Goal: Task Accomplishment & Management: Manage account settings

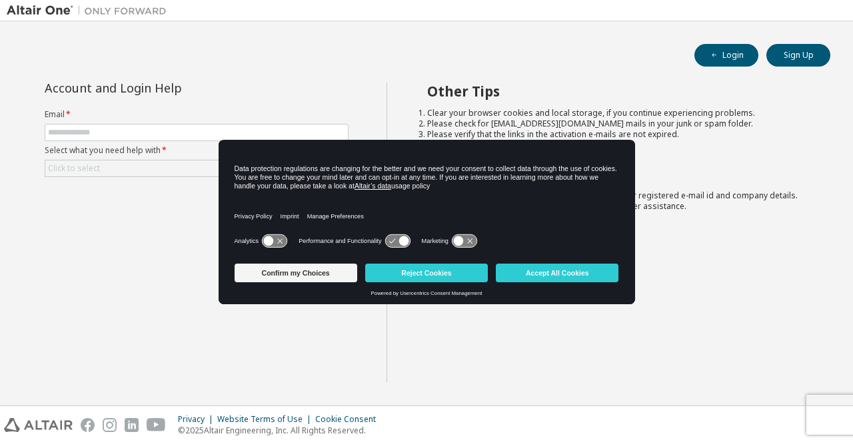
click at [723, 188] on div "Other Tips Clear your browser cookies and local storage, if you continue experi…" at bounding box center [616, 233] width 460 height 300
click at [601, 270] on button "Accept All Cookies" at bounding box center [557, 273] width 123 height 19
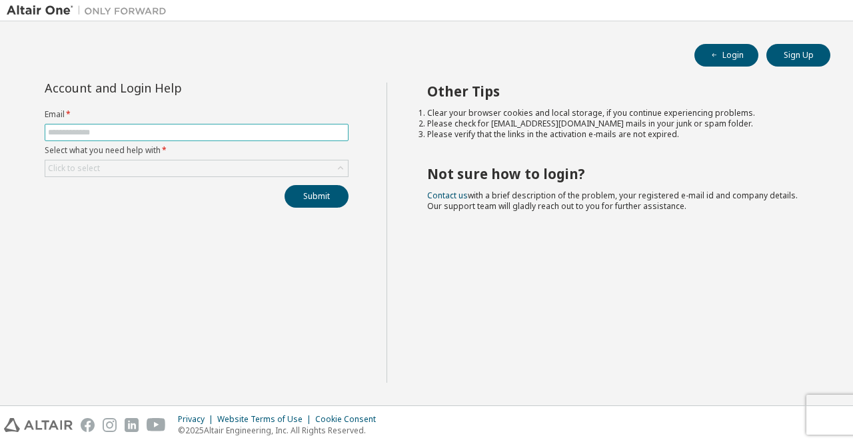
click at [111, 134] on input "text" at bounding box center [196, 132] width 297 height 11
type input "**********"
click at [157, 168] on div "Click to select" at bounding box center [196, 169] width 302 height 16
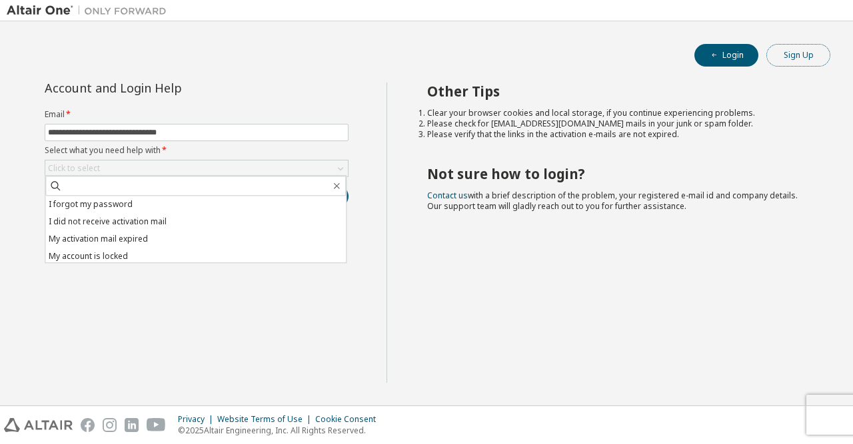
click at [793, 63] on button "Sign Up" at bounding box center [798, 55] width 64 height 23
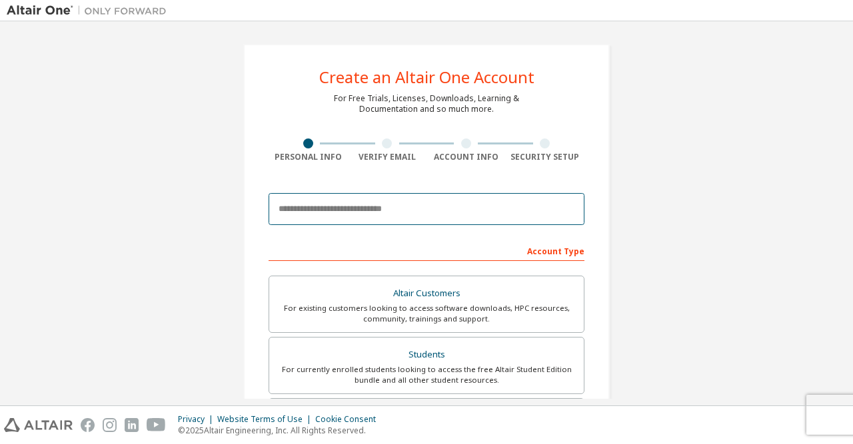
click at [340, 218] on input "email" at bounding box center [426, 209] width 316 height 32
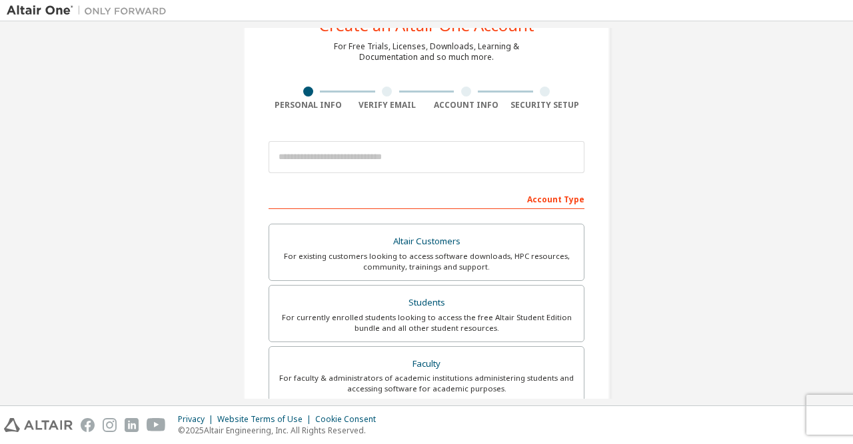
scroll to position [52, 0]
click at [543, 201] on div "Account Type" at bounding box center [426, 198] width 316 height 21
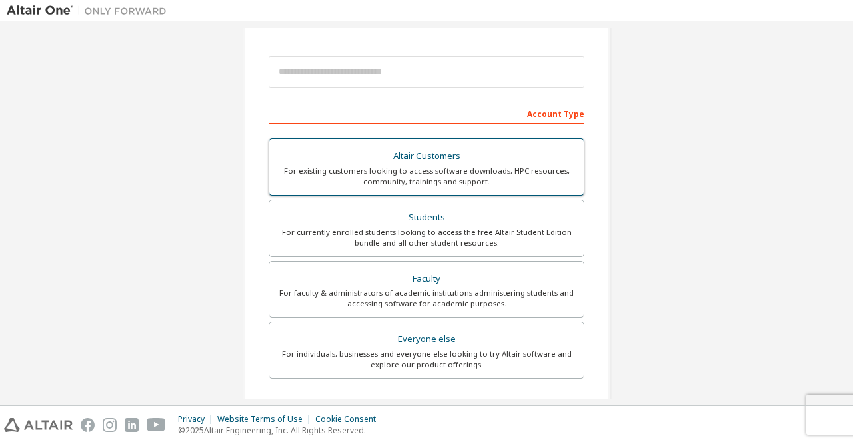
scroll to position [139, 0]
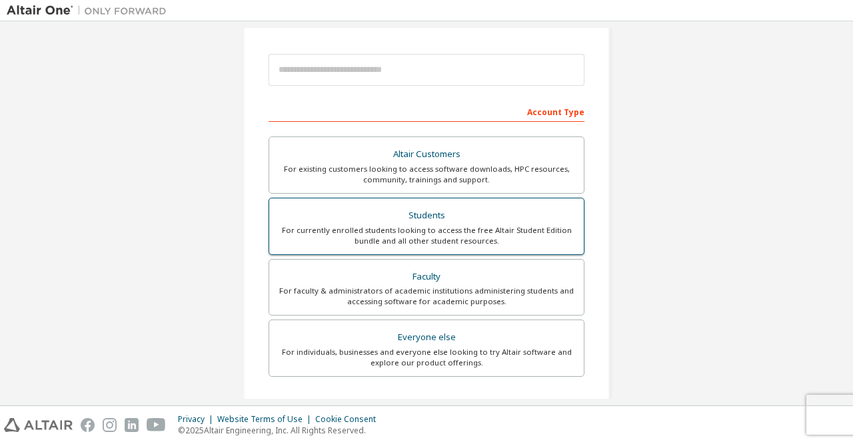
click at [492, 208] on div "Students" at bounding box center [426, 215] width 298 height 19
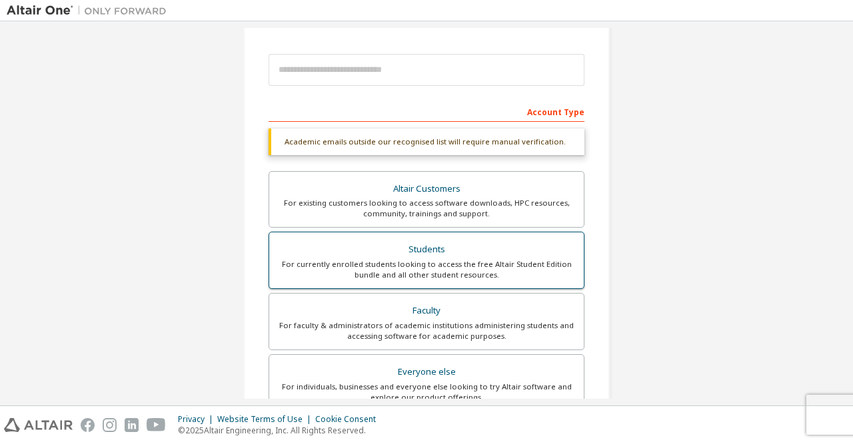
click at [533, 279] on div "For currently enrolled students looking to access the free Altair Student Editi…" at bounding box center [426, 269] width 298 height 21
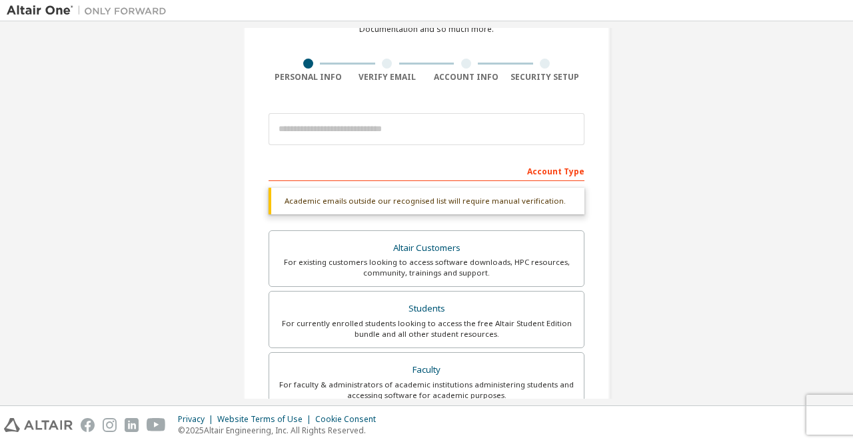
scroll to position [72, 0]
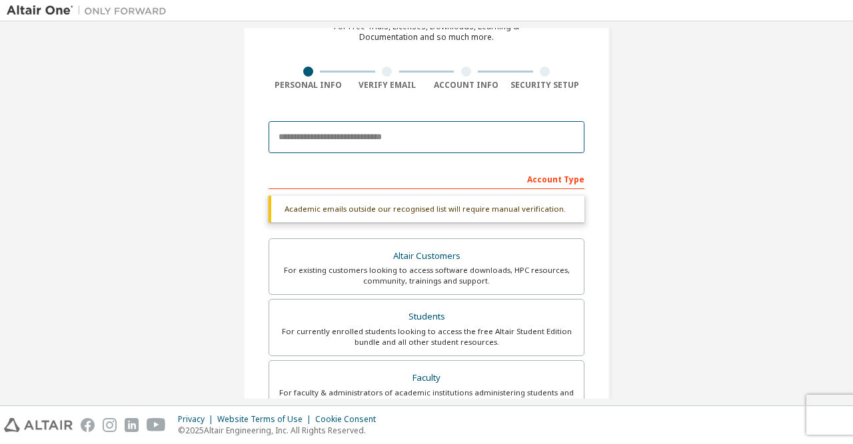
click at [424, 143] on input "email" at bounding box center [426, 137] width 316 height 32
type input "**********"
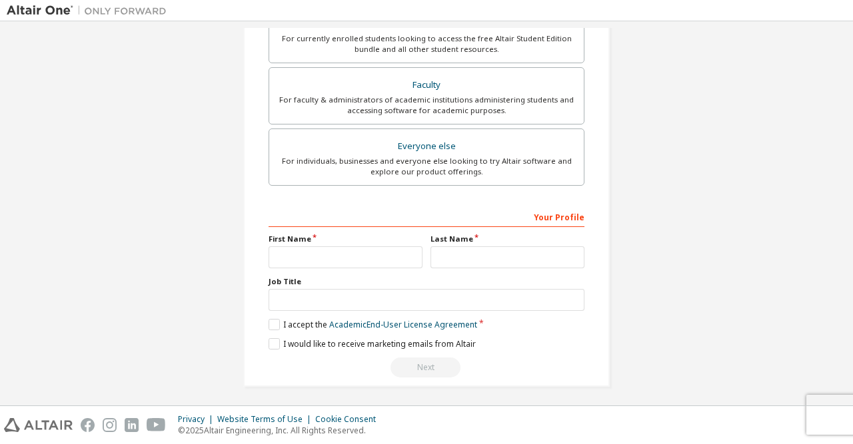
scroll to position [330, 0]
click at [346, 258] on input "text" at bounding box center [345, 257] width 154 height 22
type input "**"
click at [460, 255] on input "text" at bounding box center [507, 257] width 154 height 22
type input "**"
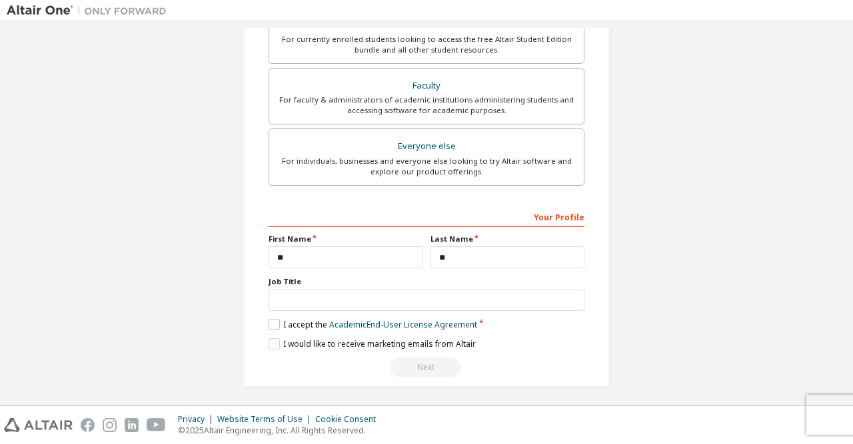
click at [271, 322] on label "I accept the Academic End-User License Agreement" at bounding box center [372, 324] width 208 height 11
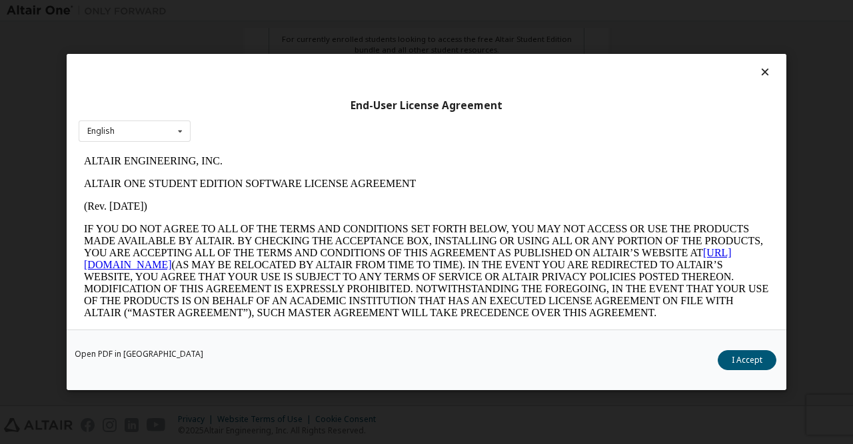
scroll to position [0, 0]
click at [173, 128] on icon at bounding box center [180, 131] width 17 height 21
click at [198, 126] on div "End-User License Agreement English English" at bounding box center [426, 192] width 719 height 276
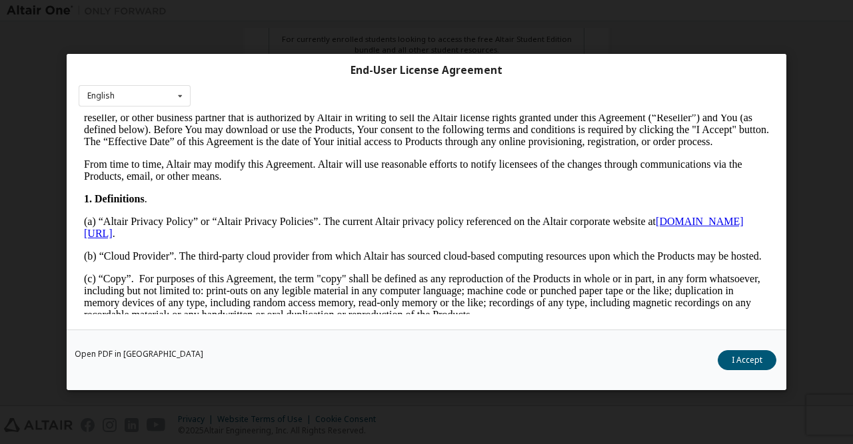
scroll to position [196, 0]
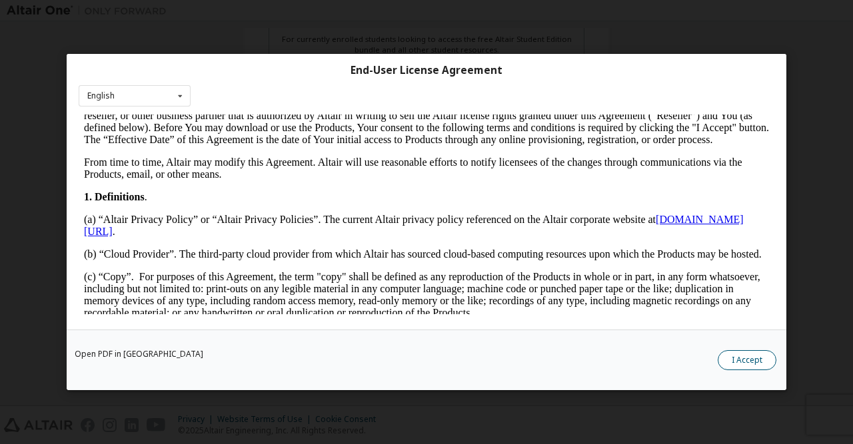
click at [757, 368] on button "I Accept" at bounding box center [746, 360] width 59 height 20
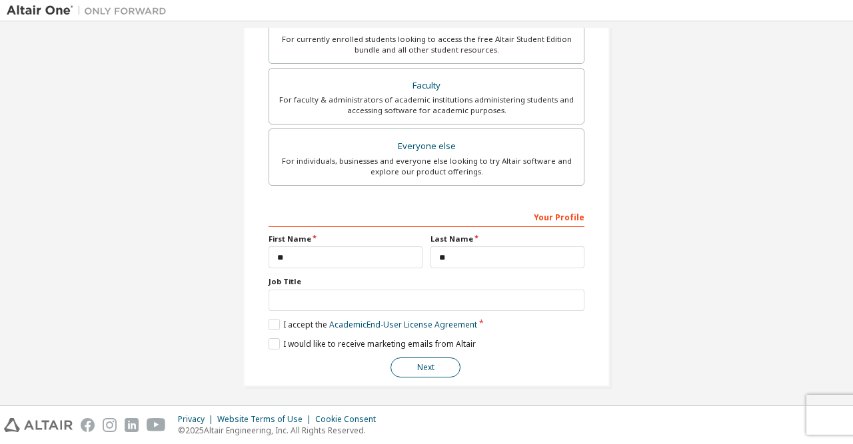
click at [450, 370] on button "Next" at bounding box center [425, 368] width 70 height 20
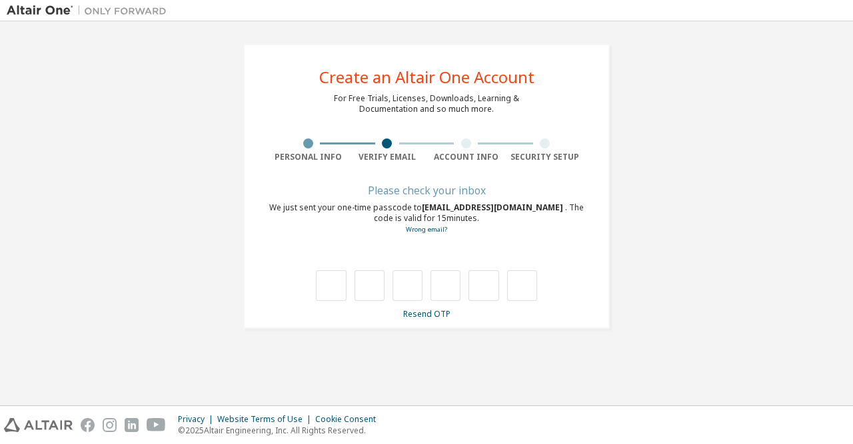
scroll to position [0, 0]
click at [436, 232] on link "Wrong email?" at bounding box center [426, 229] width 41 height 9
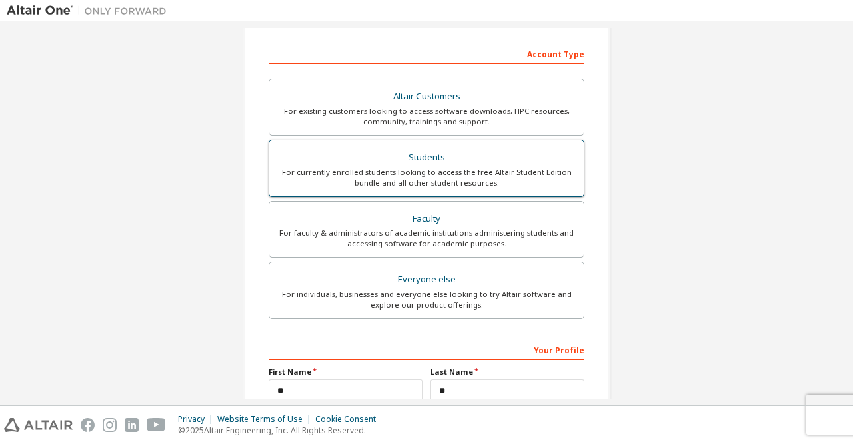
scroll to position [201, 0]
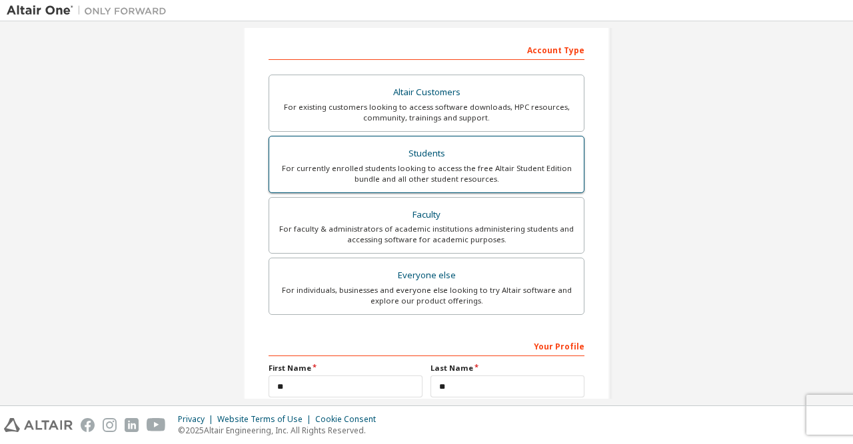
click at [497, 157] on div "Students" at bounding box center [426, 154] width 298 height 19
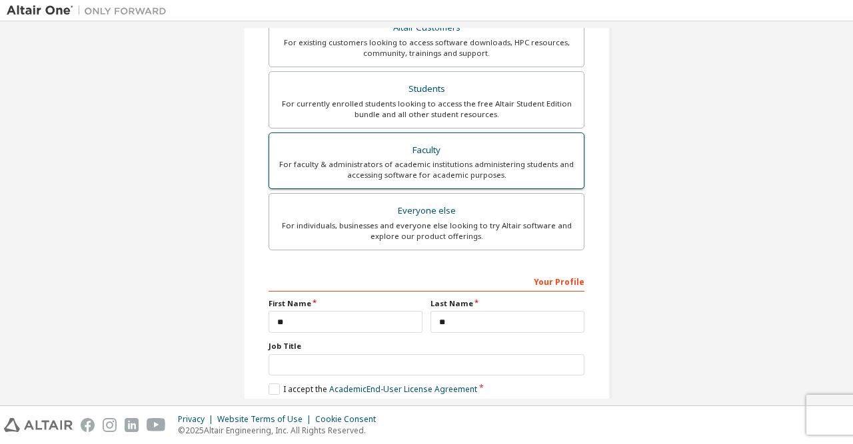
scroll to position [331, 0]
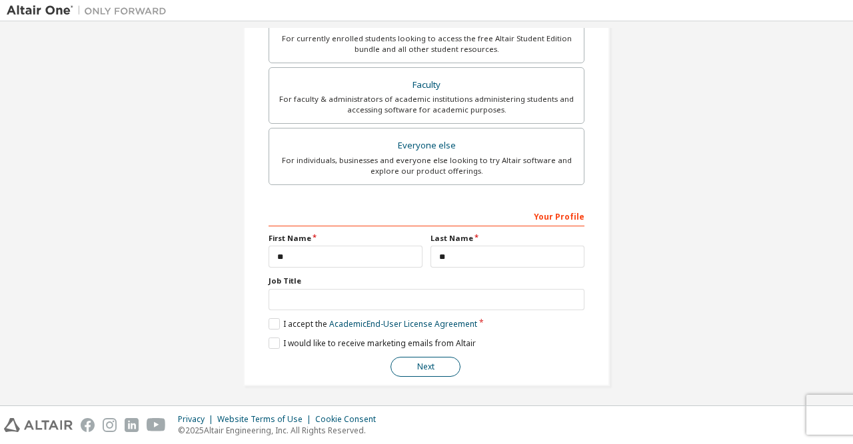
click at [431, 360] on button "Next" at bounding box center [425, 367] width 70 height 20
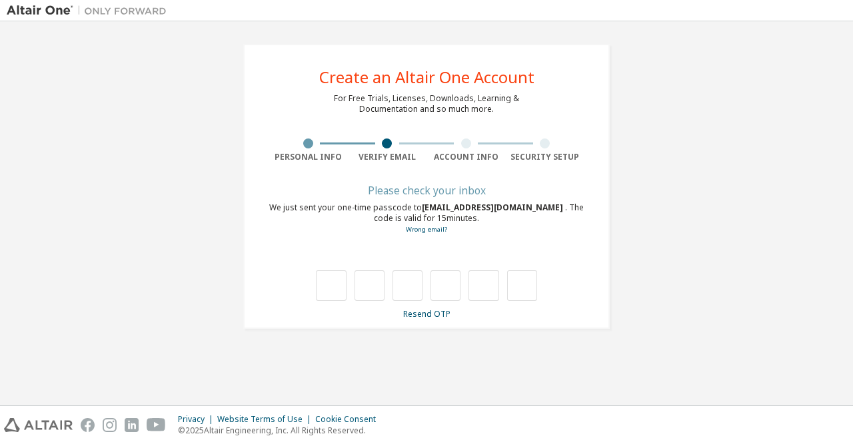
scroll to position [0, 0]
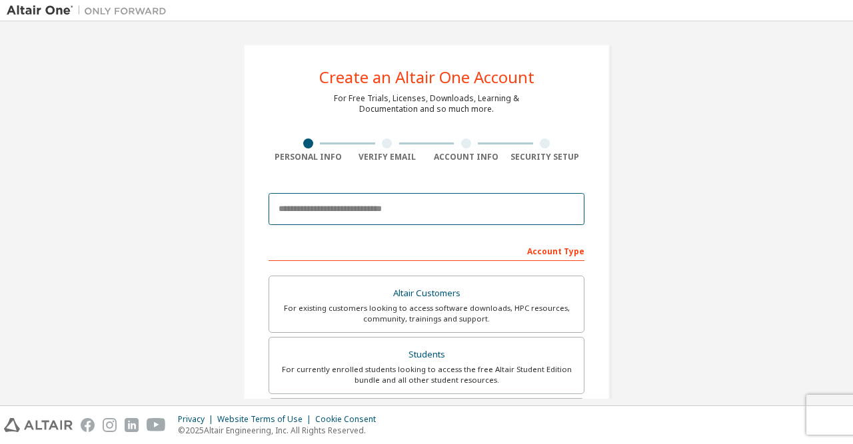
click at [359, 210] on input "email" at bounding box center [426, 209] width 316 height 32
drag, startPoint x: 311, startPoint y: 220, endPoint x: 272, endPoint y: 206, distance: 41.1
click at [272, 206] on input "****" at bounding box center [426, 209] width 316 height 32
paste input "**********"
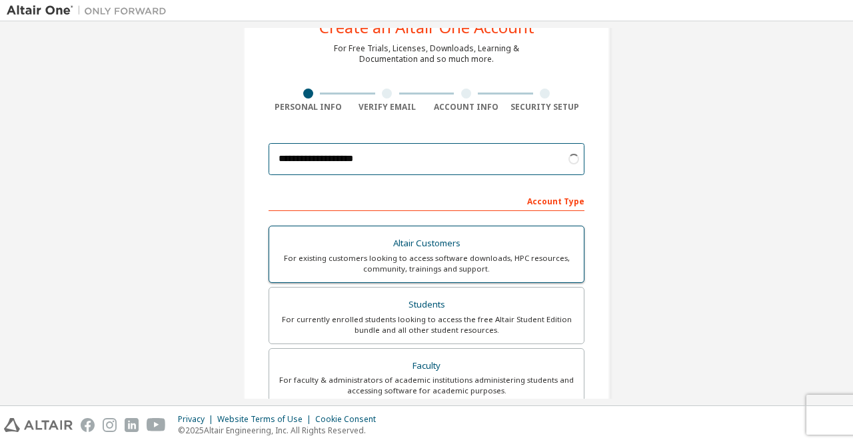
scroll to position [51, 0]
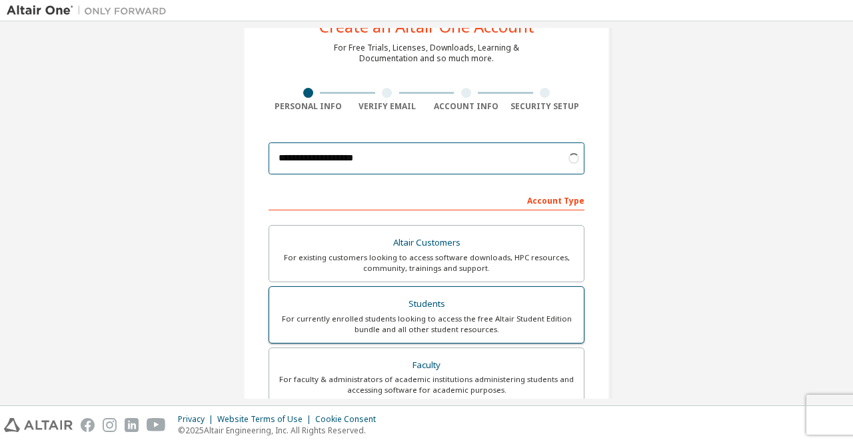
type input "**********"
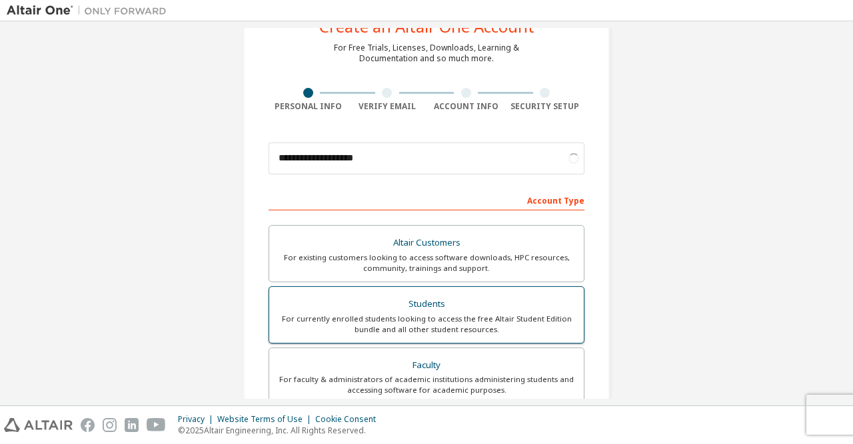
click at [396, 310] on div "Students" at bounding box center [426, 304] width 298 height 19
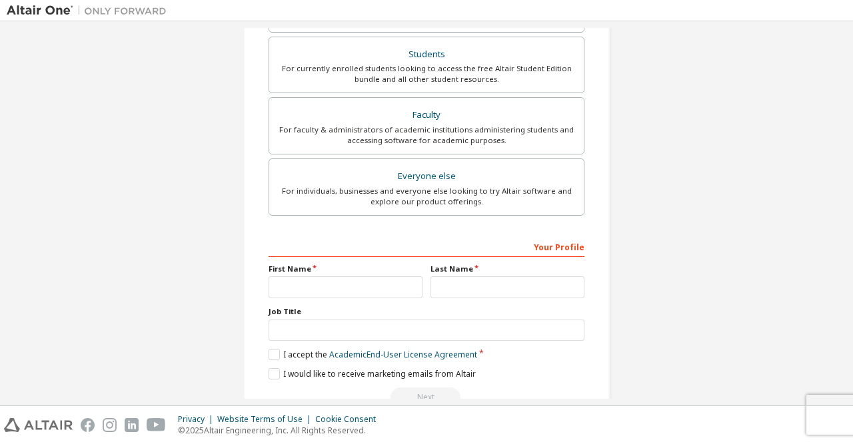
scroll to position [356, 0]
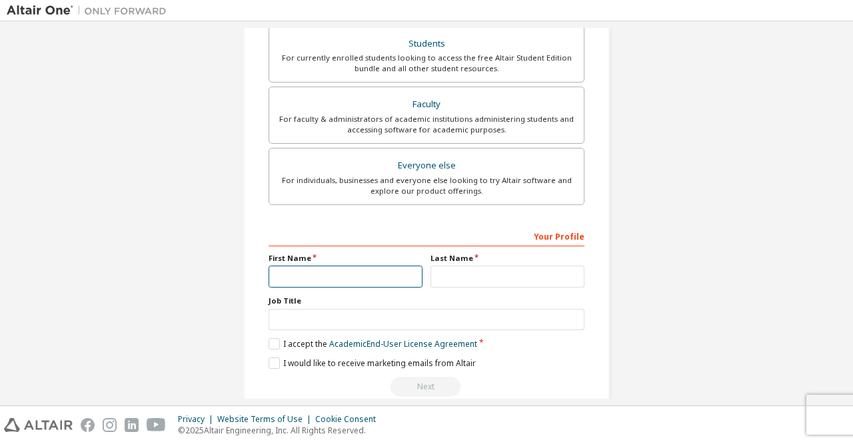
click at [347, 280] on input "text" at bounding box center [345, 277] width 154 height 22
type input "*"
type input "**"
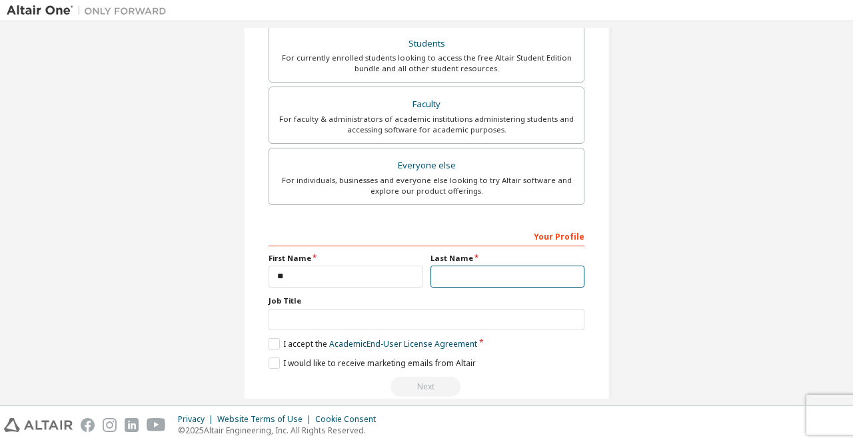
click at [472, 277] on input "text" at bounding box center [507, 277] width 154 height 22
type input "*"
type input "**"
click at [272, 344] on label "I accept the Academic End-User License Agreement" at bounding box center [372, 343] width 208 height 11
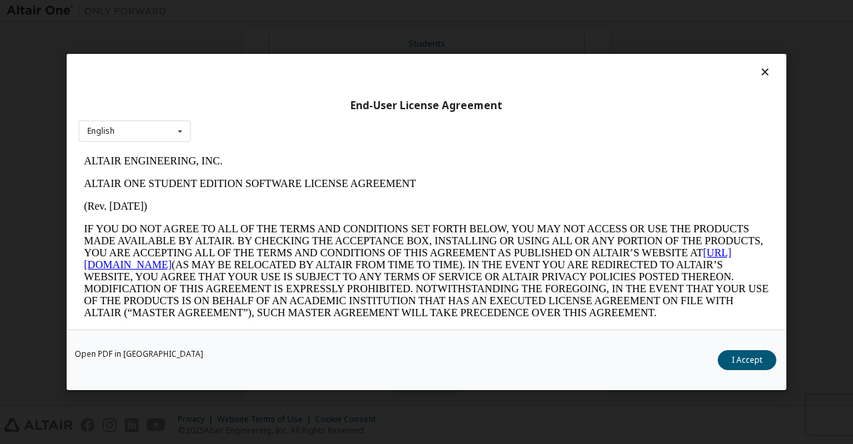
scroll to position [0, 0]
click at [551, 411] on div "End-User License Agreement English English Open PDF in New Tab I Accept" at bounding box center [426, 222] width 853 height 444
click at [756, 364] on button "I Accept" at bounding box center [746, 360] width 59 height 20
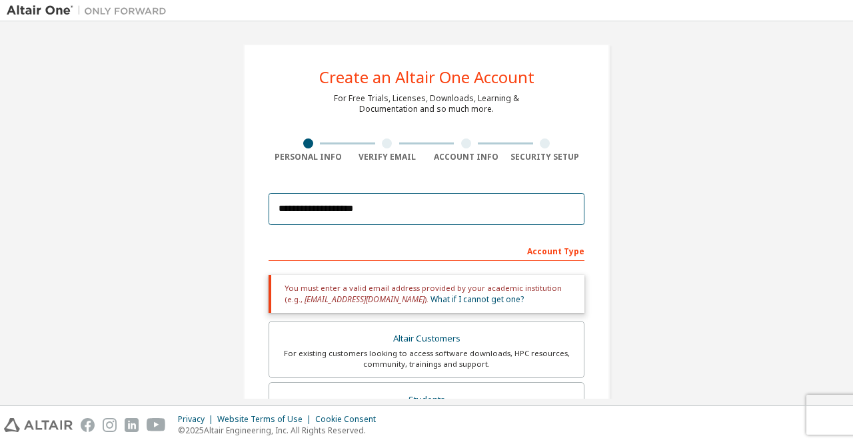
click at [396, 212] on input "**********" at bounding box center [426, 209] width 316 height 32
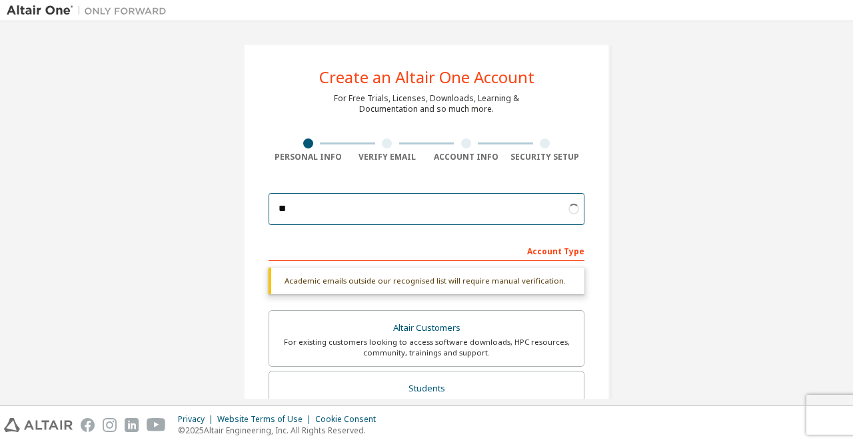
type input "*"
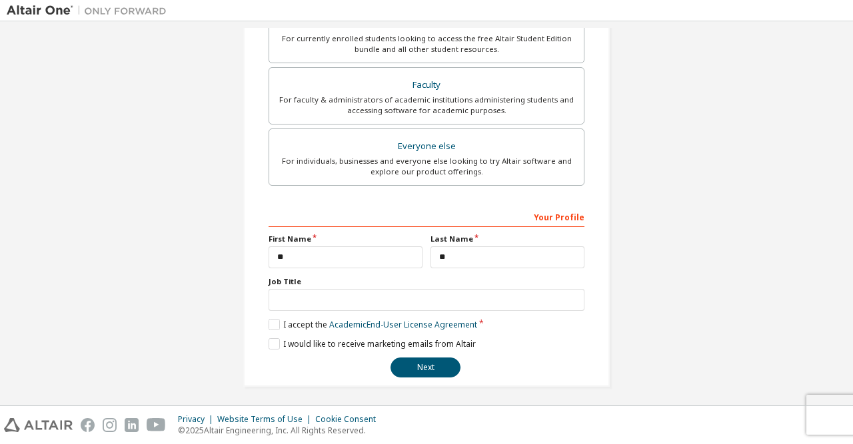
scroll to position [330, 0]
type input "**********"
click at [430, 360] on button "Next" at bounding box center [425, 368] width 70 height 20
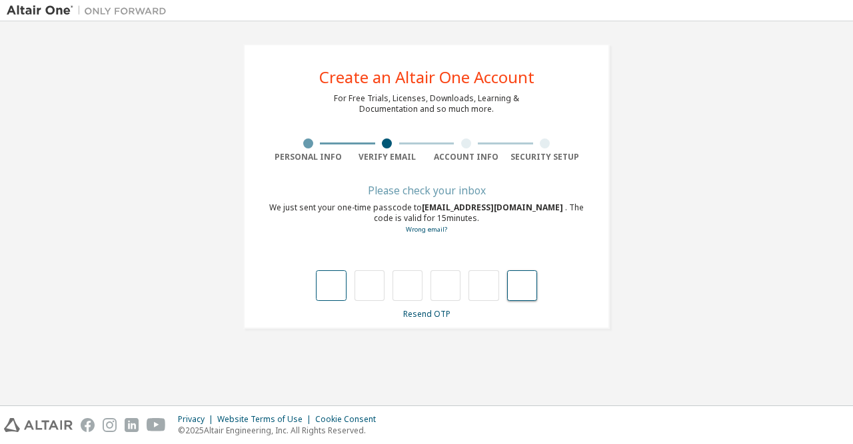
type input "*"
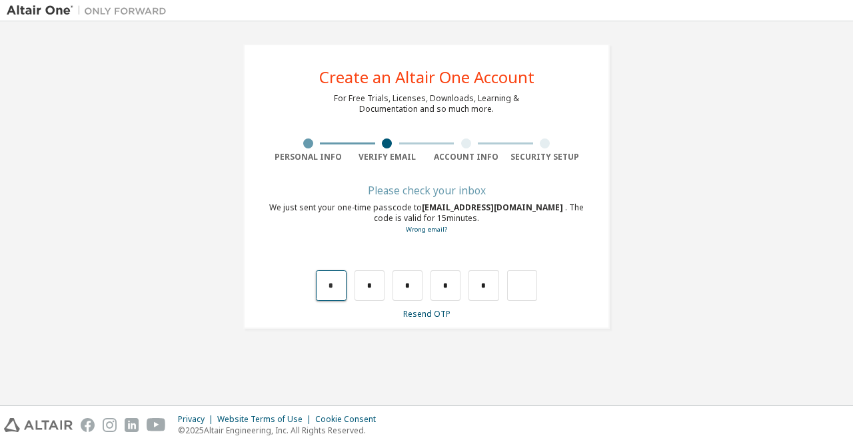
click at [335, 284] on input "*" at bounding box center [331, 285] width 30 height 31
type input "*"
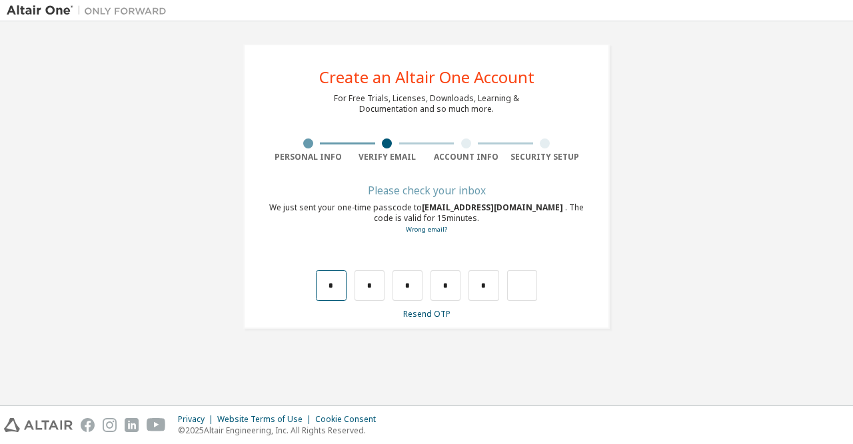
type input "*"
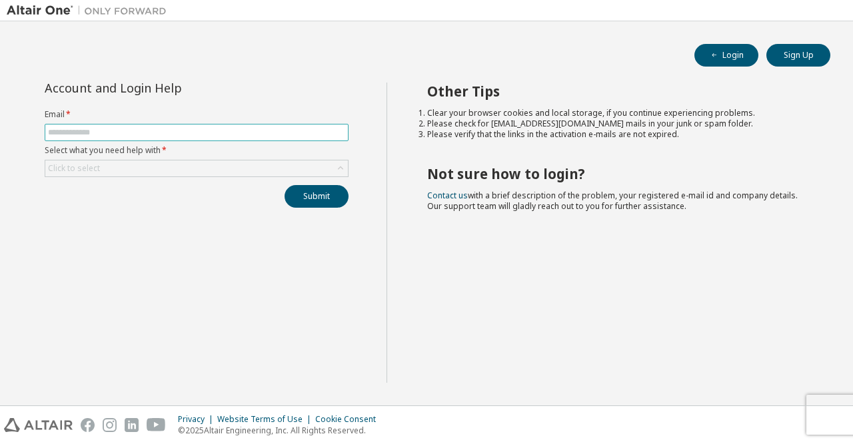
click at [188, 135] on input "text" at bounding box center [196, 132] width 297 height 11
type input "**********"
click at [173, 166] on div "Click to select" at bounding box center [196, 169] width 302 height 16
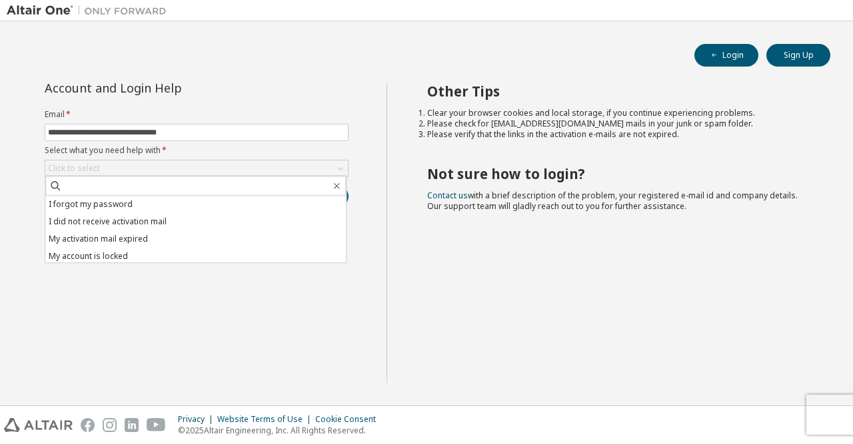
click at [272, 291] on div "**********" at bounding box center [197, 233] width 380 height 300
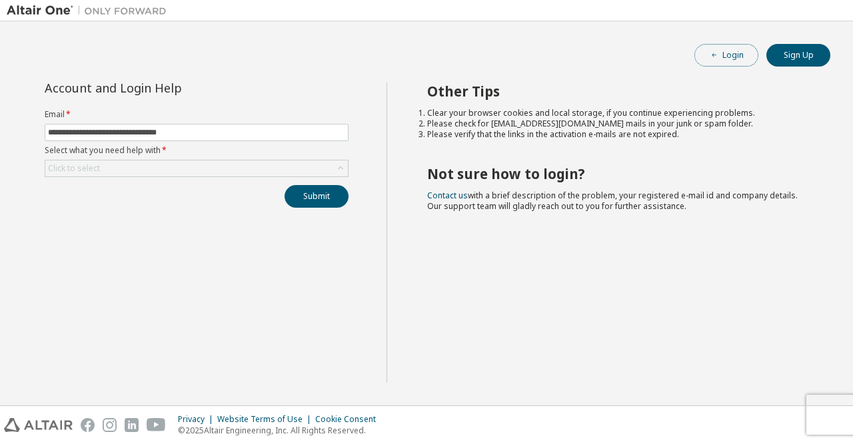
click at [727, 55] on button "Login" at bounding box center [726, 55] width 64 height 23
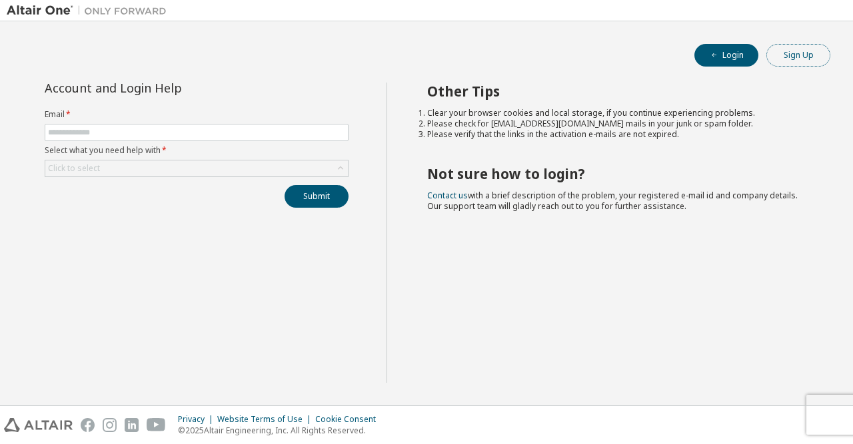
click at [811, 49] on button "Sign Up" at bounding box center [798, 55] width 64 height 23
click at [98, 134] on input "text" at bounding box center [196, 132] width 297 height 11
type input "**********"
click at [95, 170] on div "Click to select" at bounding box center [74, 168] width 52 height 11
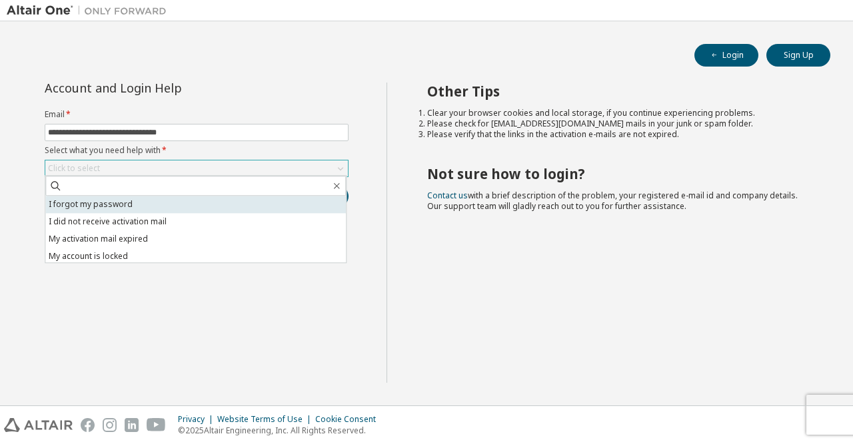
scroll to position [37, 0]
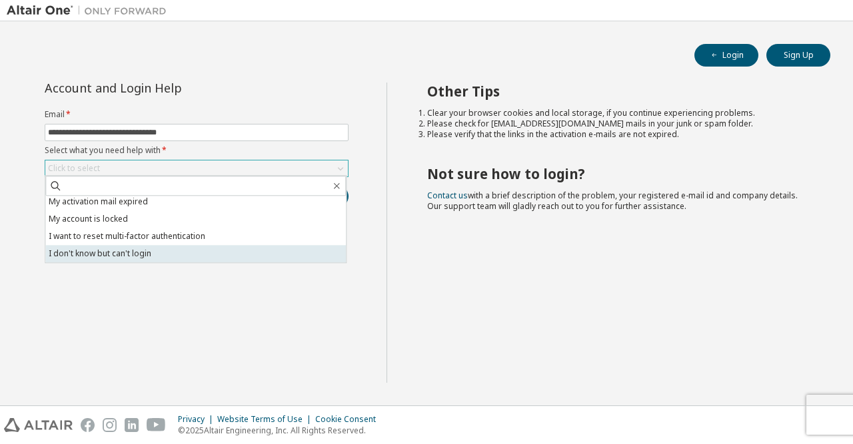
click at [95, 253] on li "I don't know but can't login" at bounding box center [195, 253] width 300 height 17
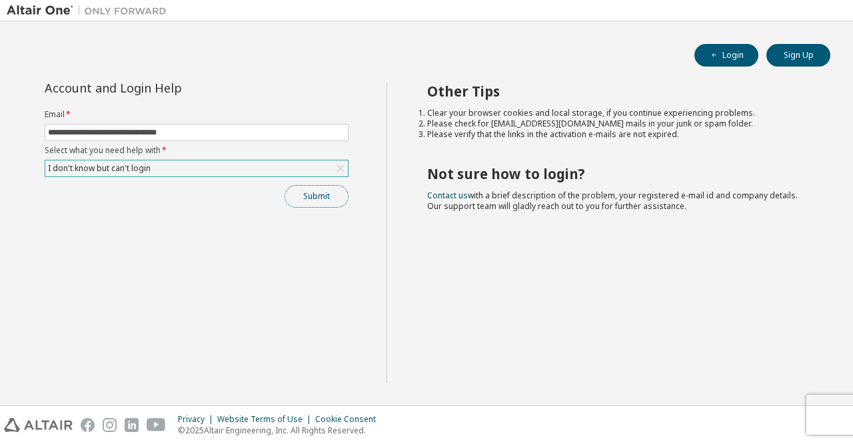
click at [342, 202] on button "Submit" at bounding box center [316, 196] width 64 height 23
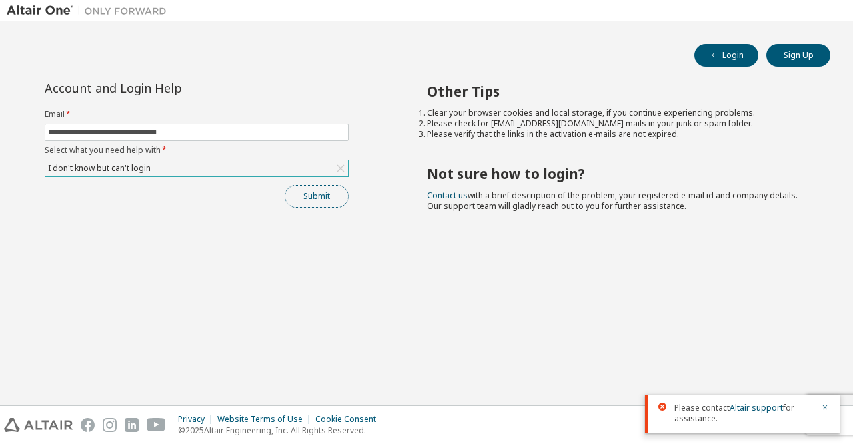
click at [342, 202] on button "Submit" at bounding box center [316, 196] width 64 height 23
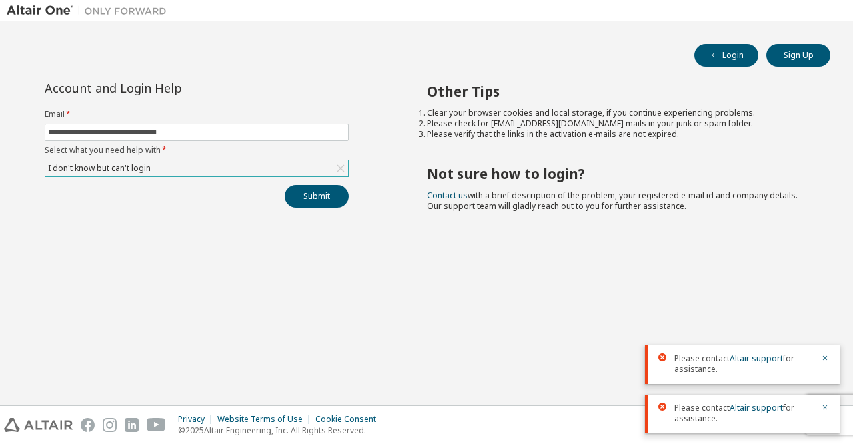
click at [161, 164] on div "I don't know but can't login" at bounding box center [196, 169] width 302 height 16
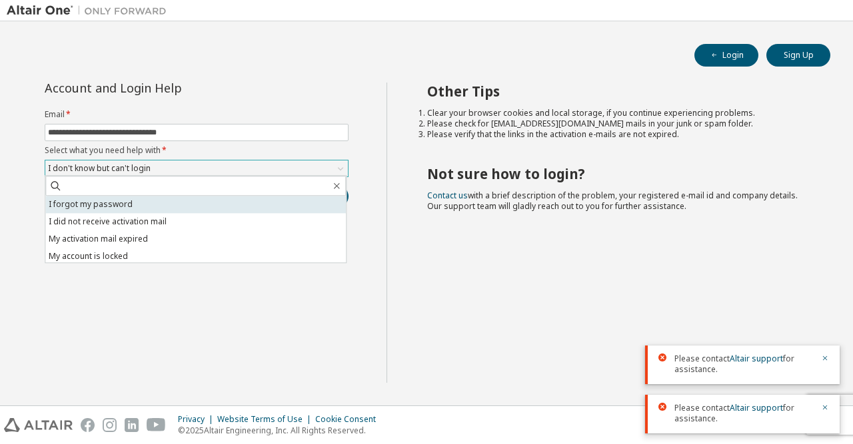
click at [150, 212] on li "I forgot my password" at bounding box center [195, 204] width 300 height 17
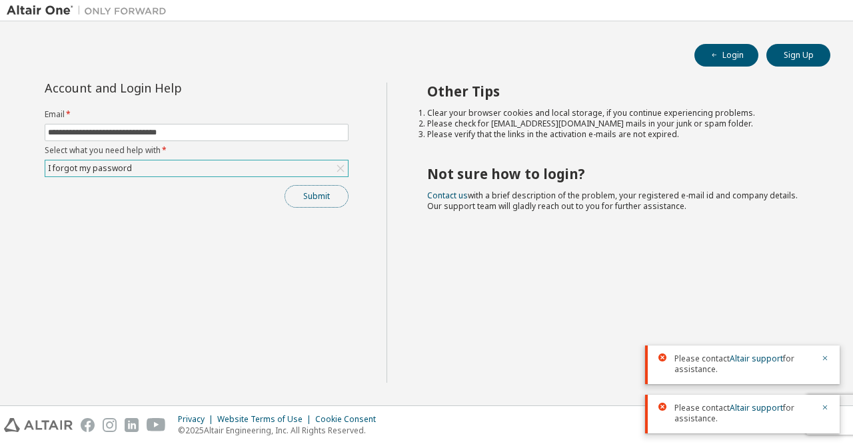
click at [318, 194] on button "Submit" at bounding box center [316, 196] width 64 height 23
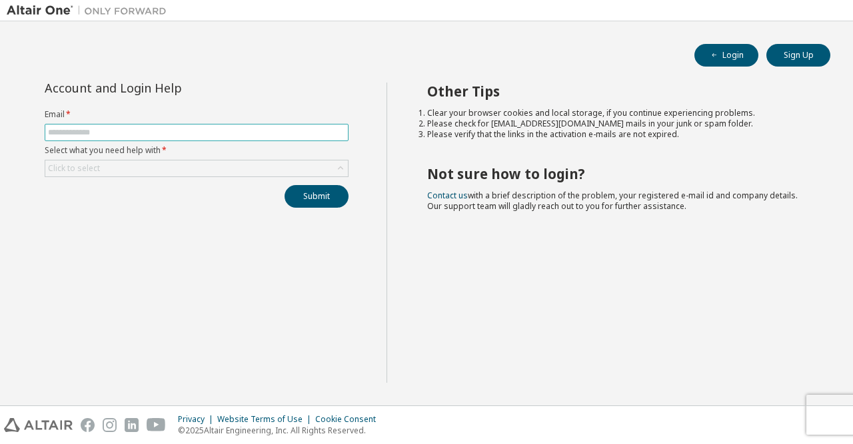
click at [287, 126] on span at bounding box center [197, 132] width 304 height 17
click at [287, 137] on input "text" at bounding box center [196, 132] width 297 height 11
type input "**********"
click at [265, 173] on div "Click to select" at bounding box center [196, 169] width 302 height 16
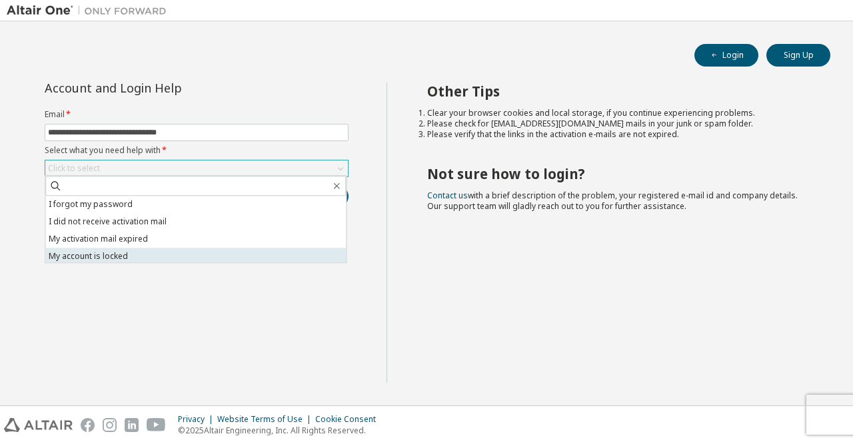
scroll to position [37, 0]
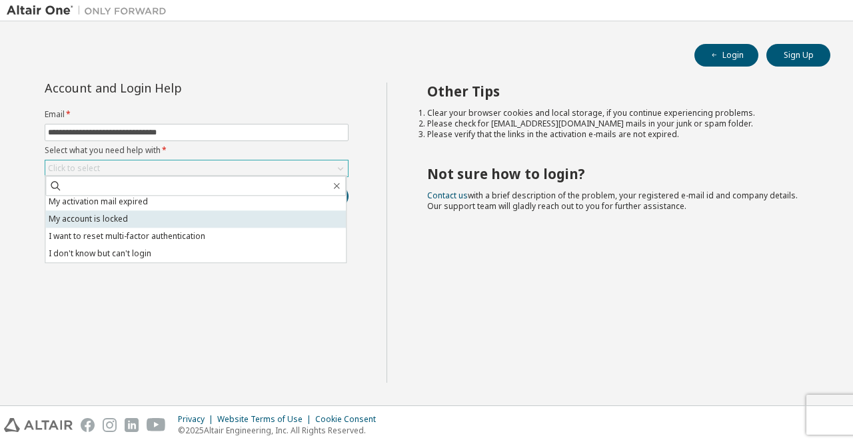
click at [219, 247] on li "I don't know but can't login" at bounding box center [195, 253] width 300 height 17
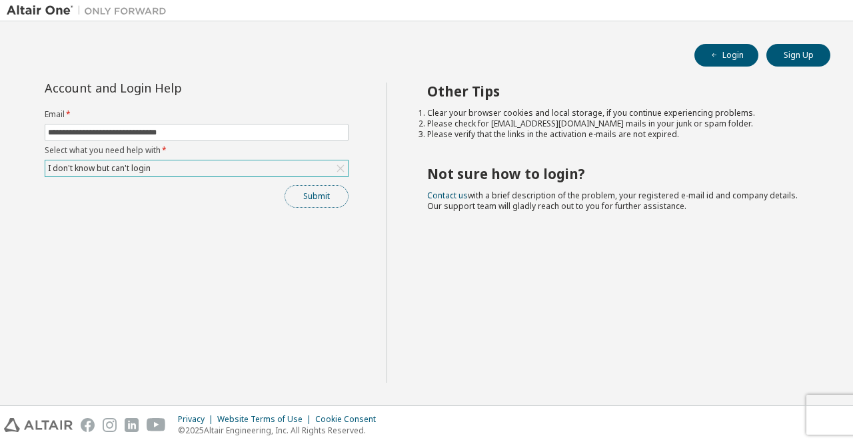
click at [308, 200] on button "Submit" at bounding box center [316, 196] width 64 height 23
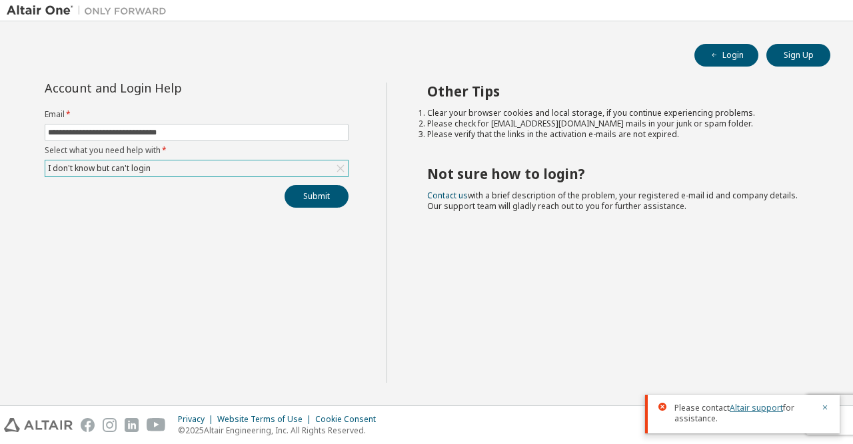
click at [740, 408] on link "Altair support" at bounding box center [755, 407] width 53 height 11
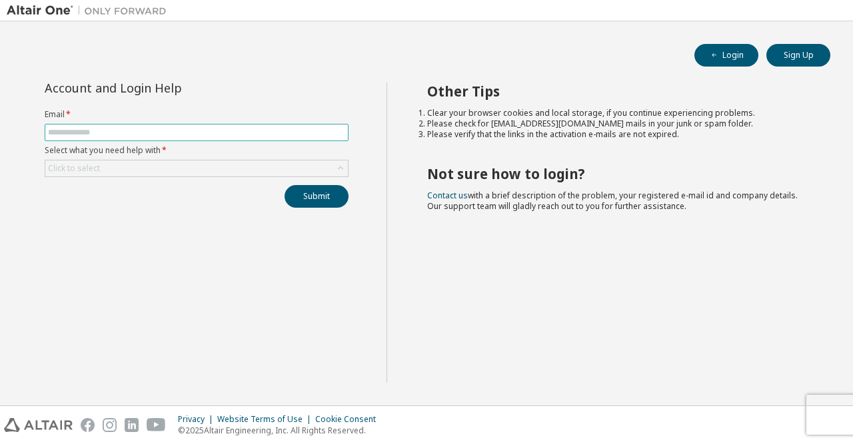
click at [222, 134] on input "text" at bounding box center [196, 132] width 297 height 11
type input "**********"
click at [176, 169] on div "Click to select" at bounding box center [196, 169] width 302 height 16
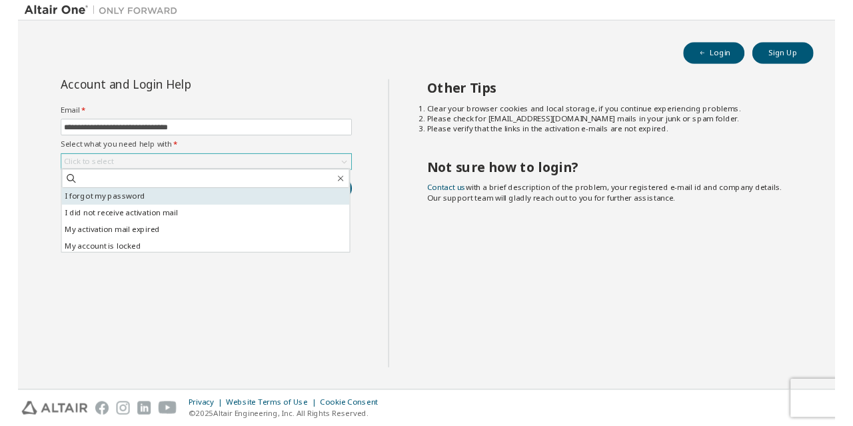
scroll to position [37, 0]
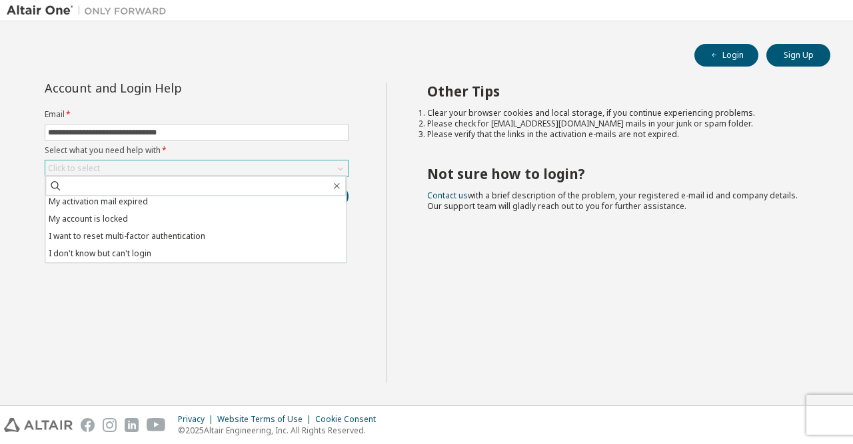
click at [179, 211] on li "My account is locked" at bounding box center [195, 218] width 300 height 17
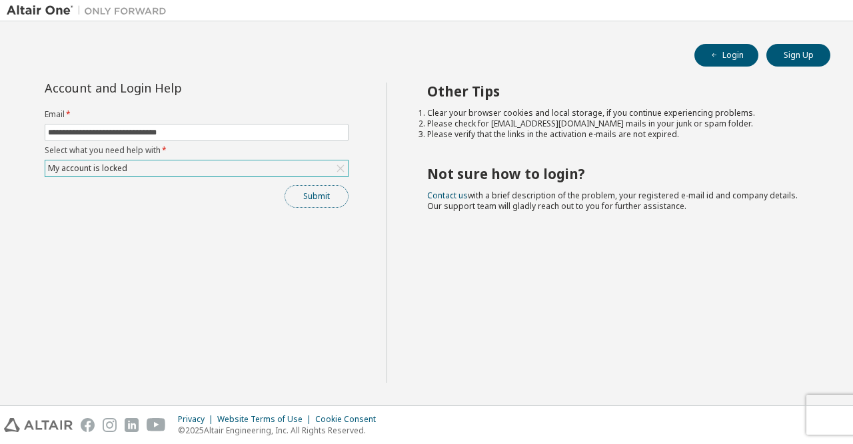
click at [310, 194] on button "Submit" at bounding box center [316, 196] width 64 height 23
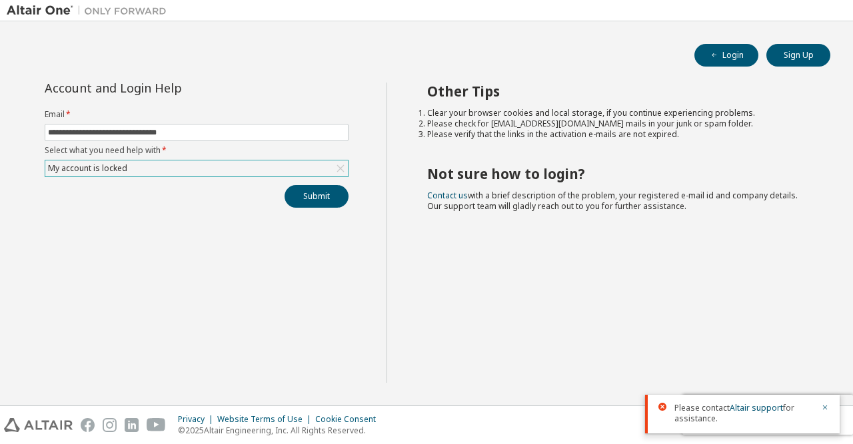
click at [829, 411] on div "Please contact Altair support for assistance." at bounding box center [742, 414] width 194 height 39
click at [827, 407] on icon "button" at bounding box center [825, 408] width 5 height 5
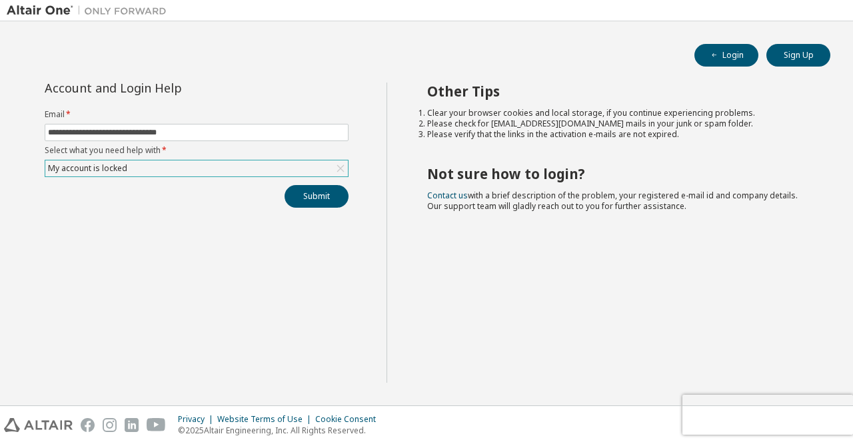
click at [827, 407] on div "Privacy Website Terms of Use Cookie Consent © 2025 Altair Engineering, Inc. All…" at bounding box center [426, 425] width 853 height 38
click at [219, 171] on div "My account is locked" at bounding box center [196, 169] width 302 height 16
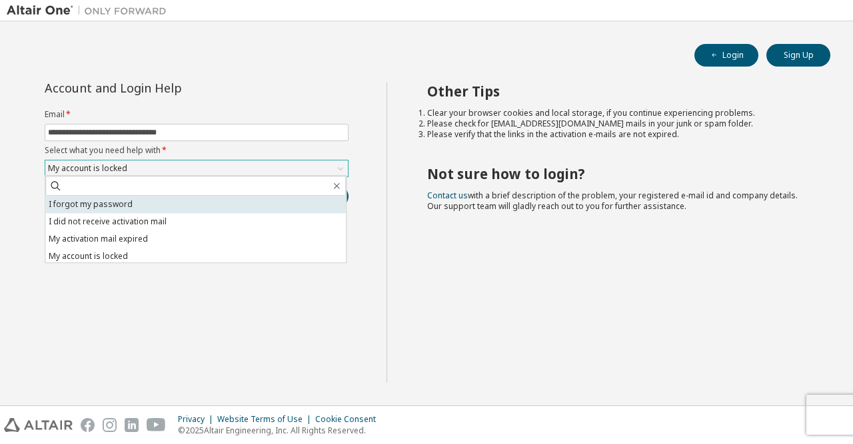
click at [198, 196] on li "I forgot my password" at bounding box center [195, 204] width 300 height 17
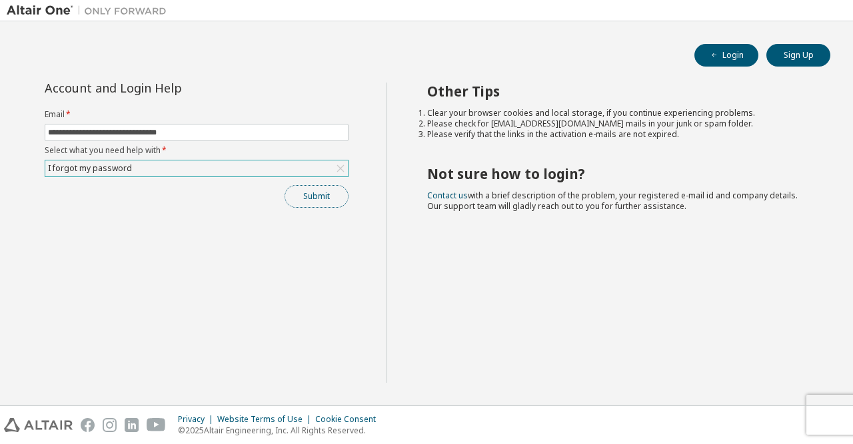
click at [299, 190] on button "Submit" at bounding box center [316, 196] width 64 height 23
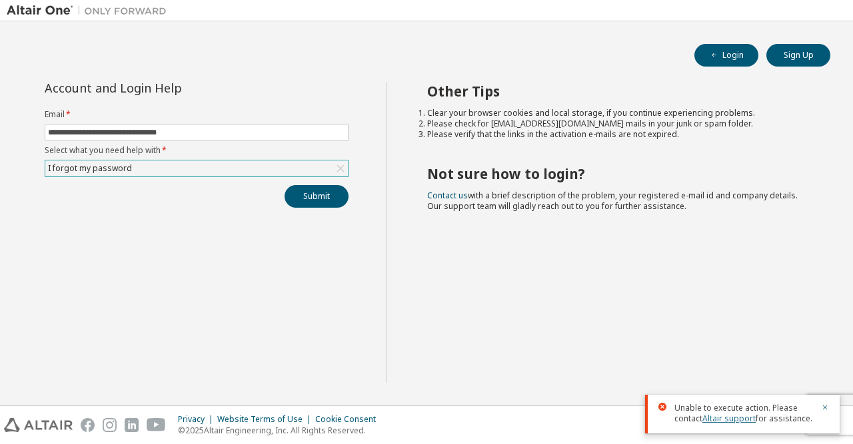
click at [733, 419] on link "Altair support" at bounding box center [728, 418] width 53 height 11
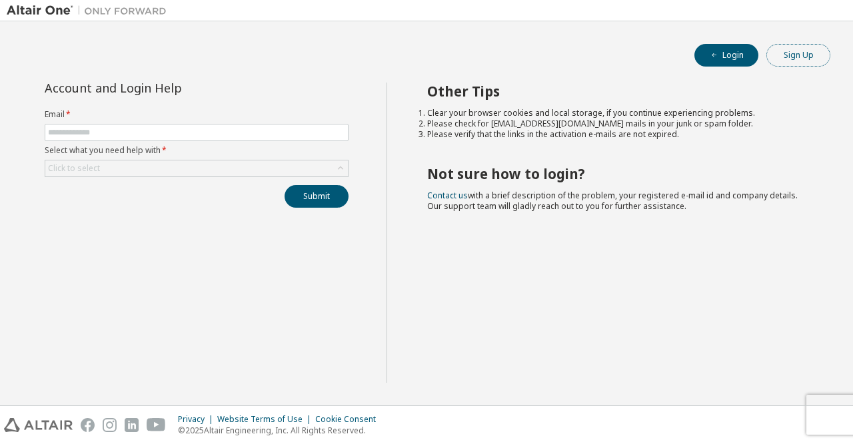
click at [793, 63] on button "Sign Up" at bounding box center [798, 55] width 64 height 23
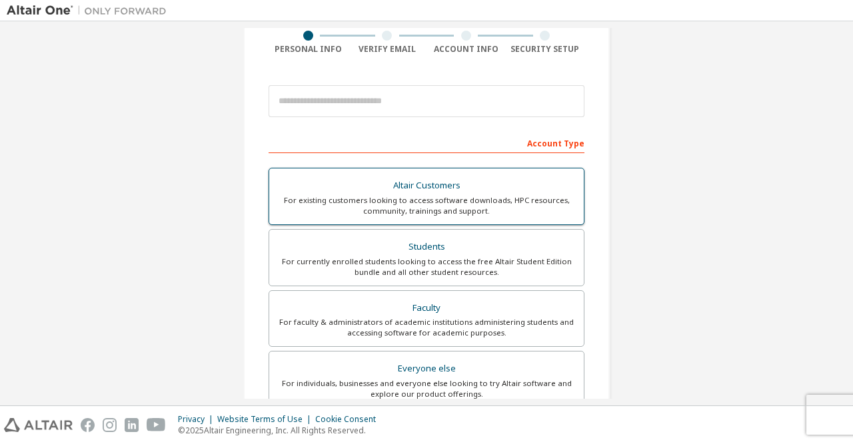
scroll to position [109, 0]
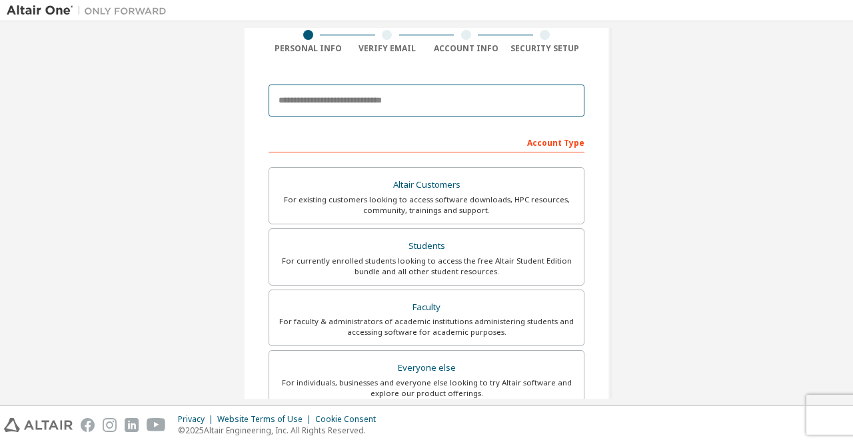
click at [428, 109] on input "email" at bounding box center [426, 101] width 316 height 32
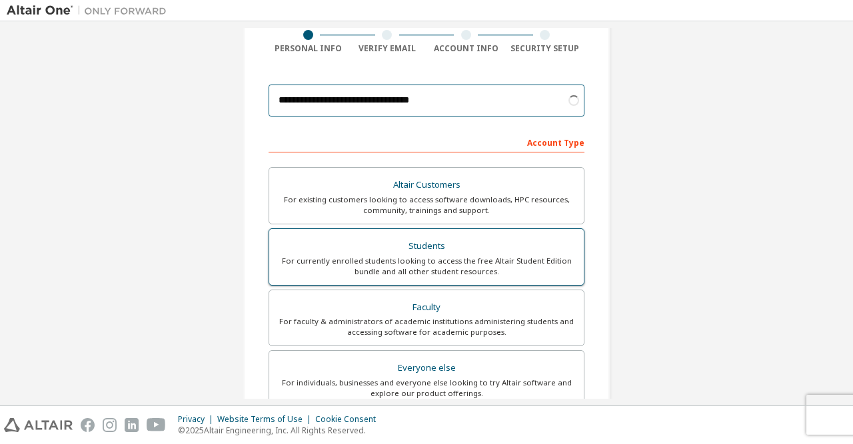
type input "**********"
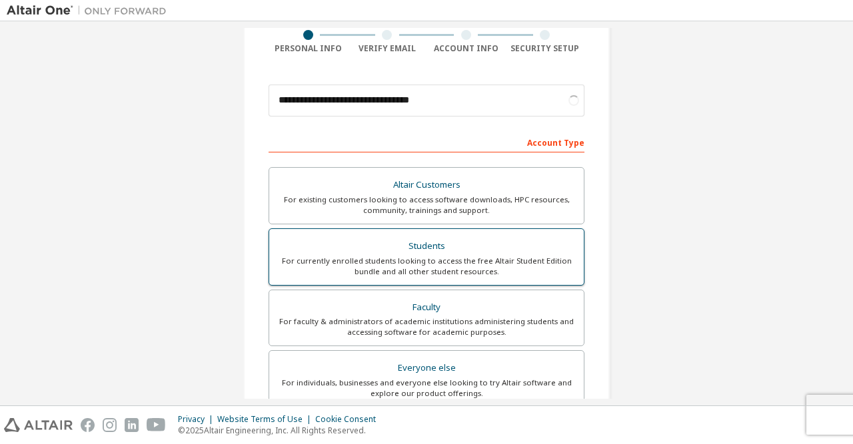
click at [399, 250] on div "Students" at bounding box center [426, 246] width 298 height 19
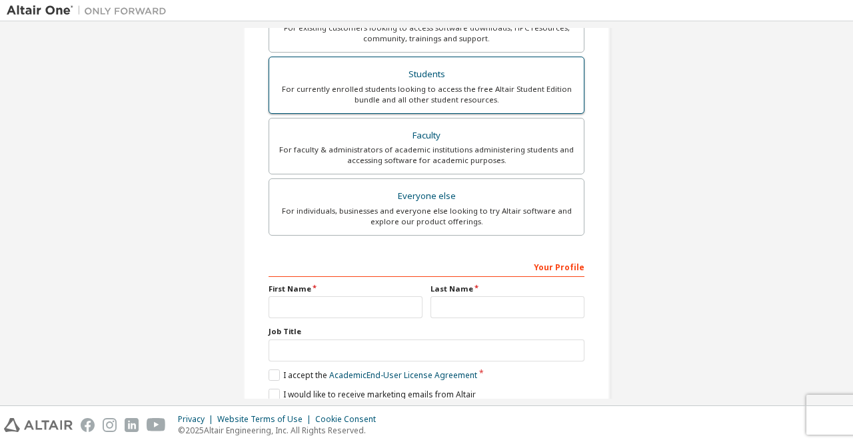
scroll to position [373, 0]
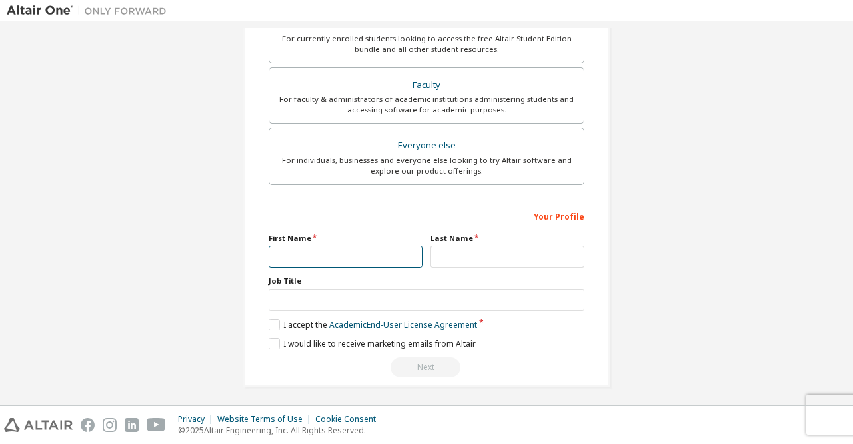
click at [387, 248] on input "text" at bounding box center [345, 257] width 154 height 22
type input "**"
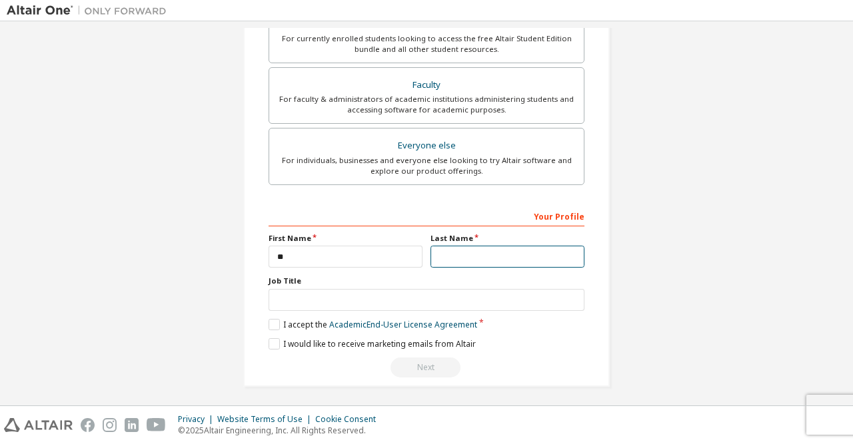
click at [474, 255] on input "text" at bounding box center [507, 257] width 154 height 22
type input "**"
click at [417, 319] on link "Academic End-User License Agreement" at bounding box center [403, 324] width 148 height 11
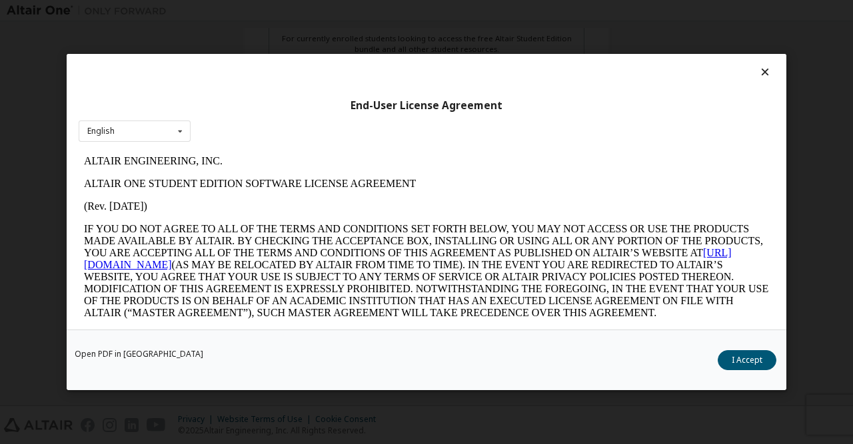
scroll to position [0, 0]
click at [737, 356] on button "I Accept" at bounding box center [746, 360] width 59 height 20
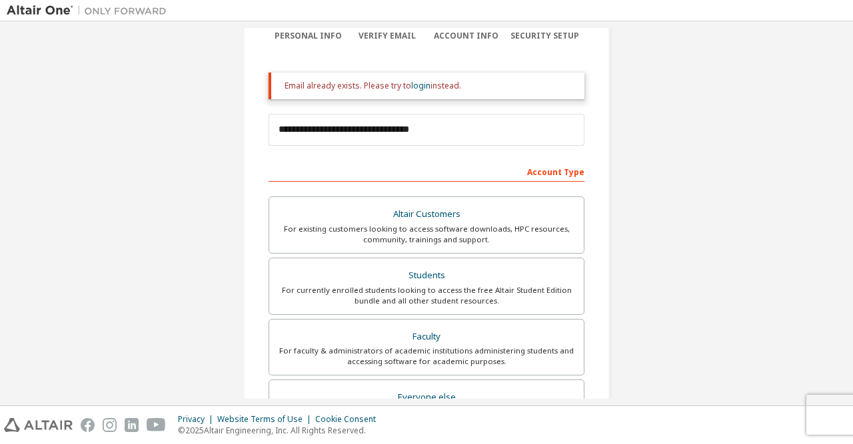
scroll to position [120, 0]
click at [422, 89] on link "login" at bounding box center [420, 86] width 19 height 11
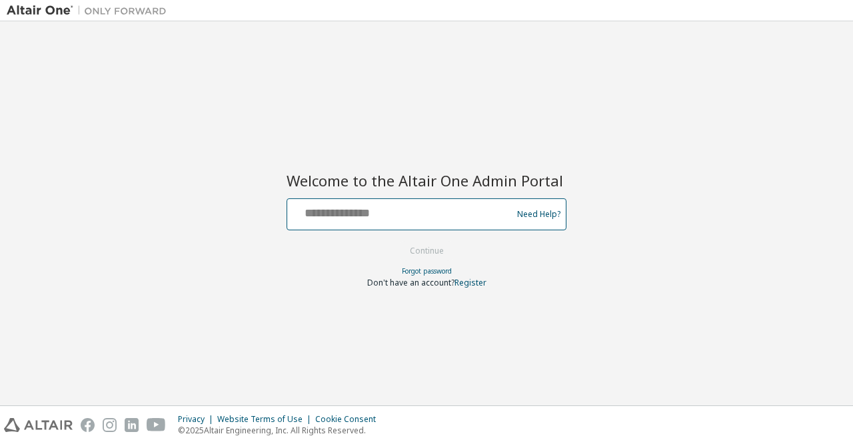
click at [380, 212] on input "text" at bounding box center [401, 211] width 218 height 19
type input "**********"
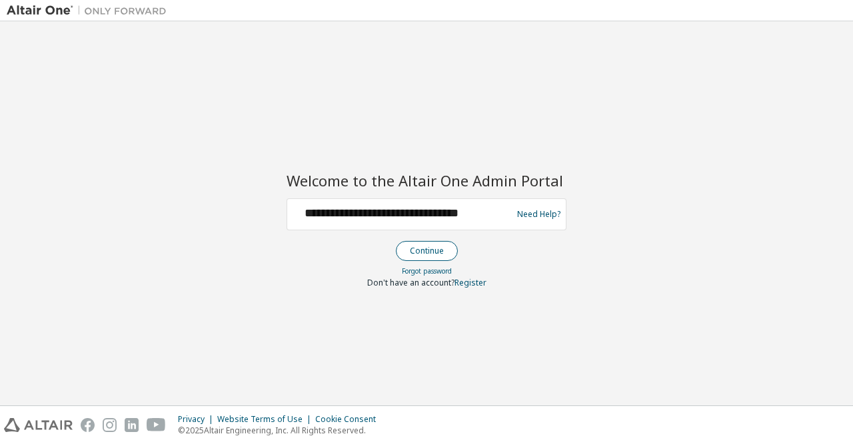
click at [420, 256] on button "Continue" at bounding box center [427, 251] width 62 height 20
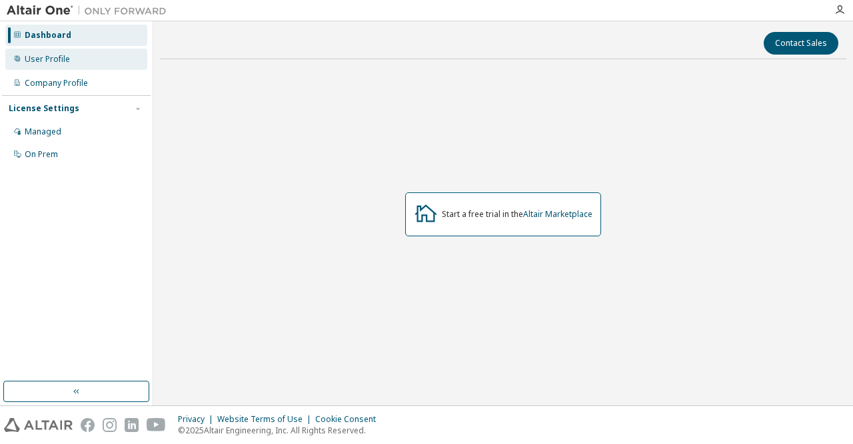
click at [51, 61] on div "User Profile" at bounding box center [47, 59] width 45 height 11
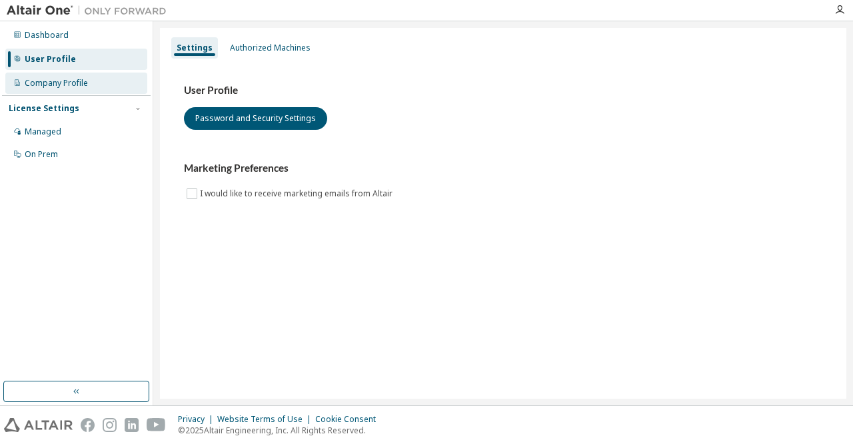
click at [58, 89] on div "Company Profile" at bounding box center [76, 83] width 142 height 21
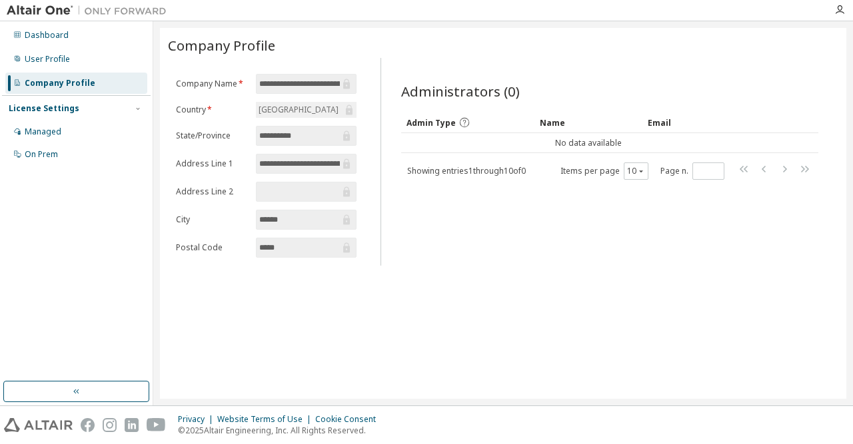
click at [50, 109] on div "License Settings" at bounding box center [44, 108] width 71 height 11
click at [43, 129] on div "Managed" at bounding box center [43, 132] width 37 height 11
